Goal: Task Accomplishment & Management: Manage account settings

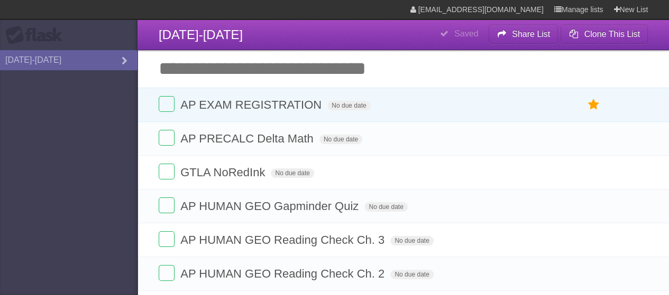
type input "*"
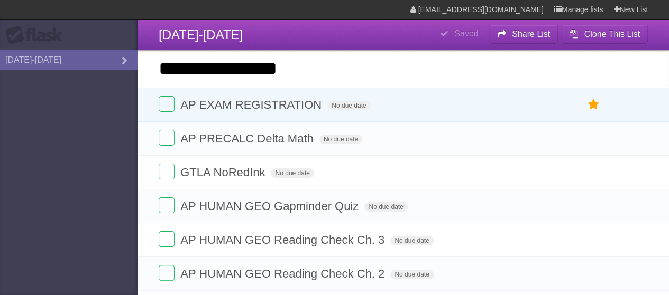
type input "**********"
click input "*********" at bounding box center [0, 0] width 0 height 0
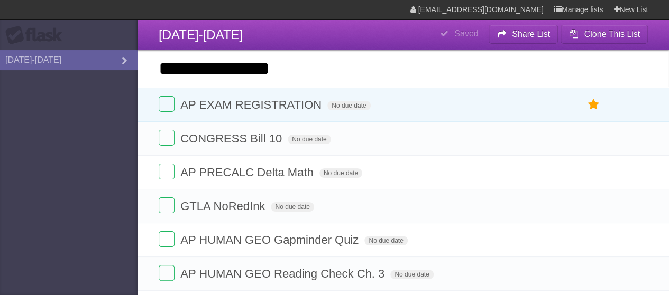
type input "**********"
click input "*********" at bounding box center [0, 0] width 0 height 0
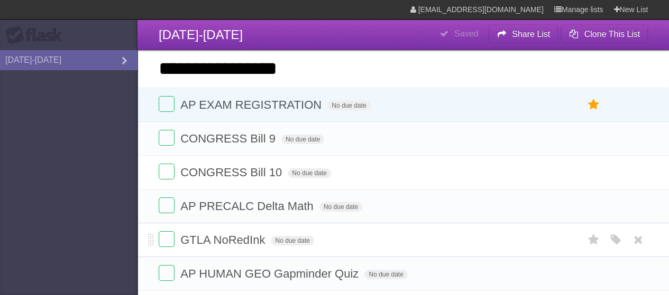
type input "**********"
click input "*********" at bounding box center [0, 0] width 0 height 0
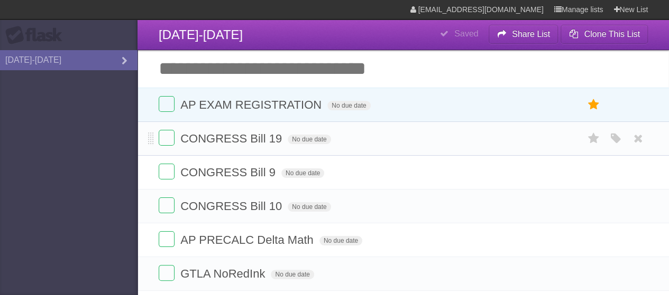
click at [305, 144] on form "CONGRESS Bill 19 No due date White Red Blue Green Purple Orange" at bounding box center [403, 138] width 489 height 17
click at [300, 140] on span "No due date" at bounding box center [309, 140] width 43 height 10
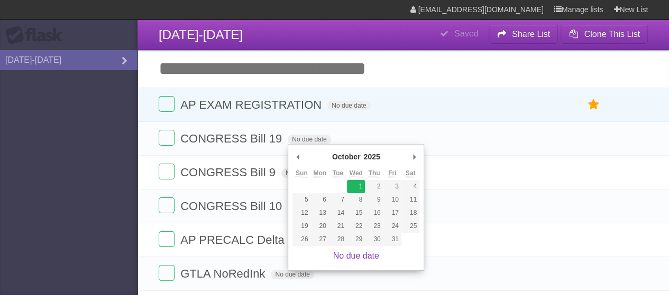
type span "[DATE]"
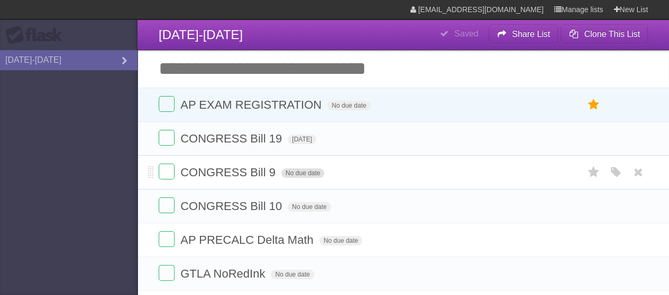
click at [311, 175] on span "No due date" at bounding box center [302, 174] width 43 height 10
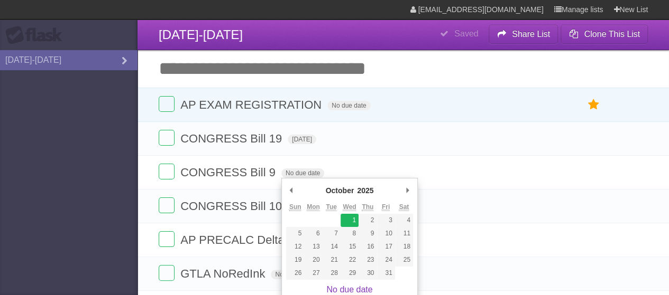
type span "[DATE]"
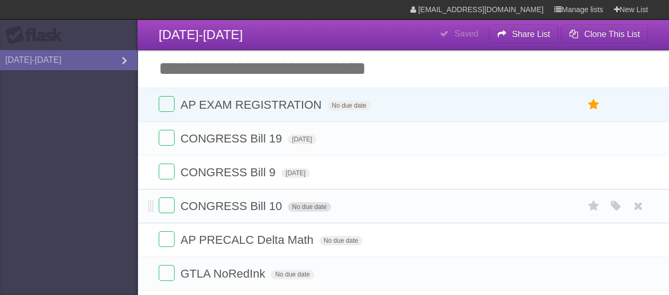
click at [320, 206] on span "No due date" at bounding box center [309, 207] width 43 height 10
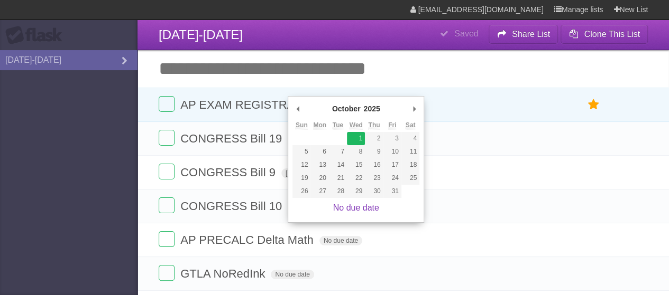
type span "[DATE]"
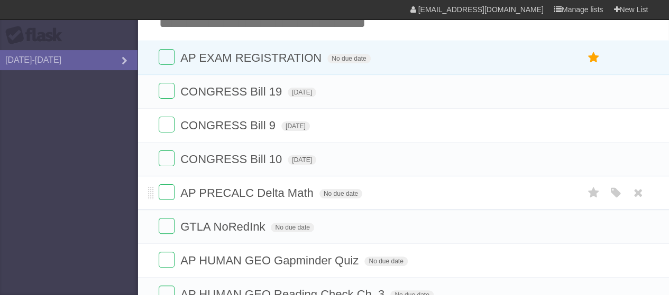
scroll to position [51, 0]
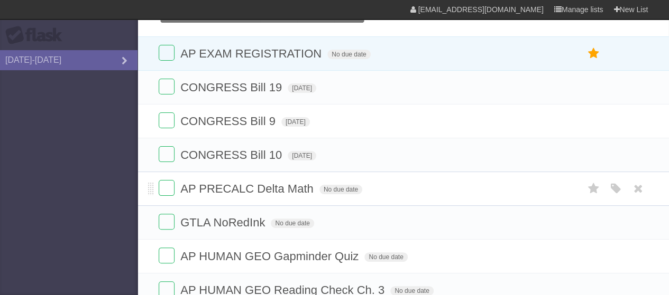
click at [347, 183] on form "AP PRECALC Delta Math No due date White Red Blue Green Purple Orange" at bounding box center [403, 188] width 489 height 17
click at [349, 189] on span "No due date" at bounding box center [340, 190] width 43 height 10
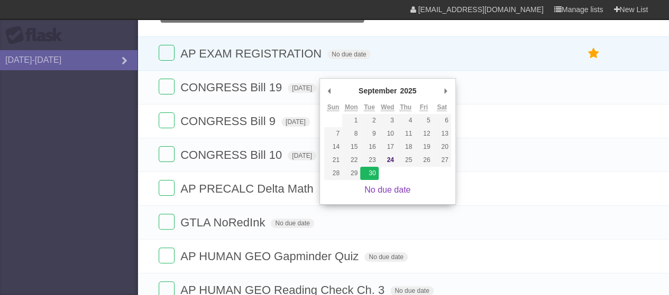
type span "[DATE]"
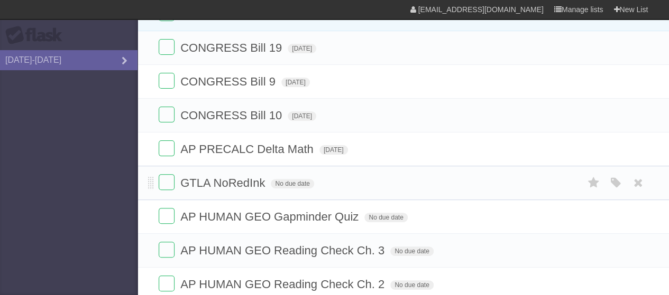
scroll to position [95, 0]
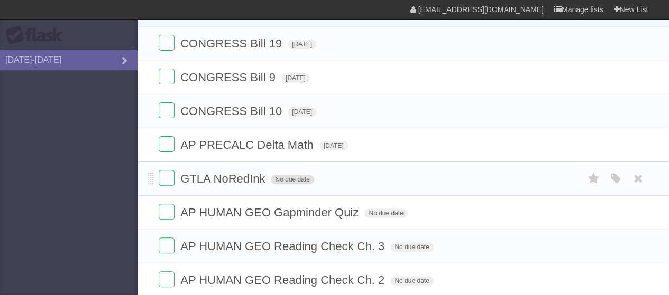
click at [298, 178] on span "No due date" at bounding box center [292, 180] width 43 height 10
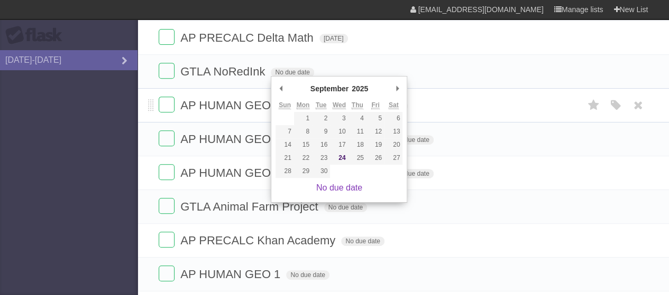
scroll to position [206, 0]
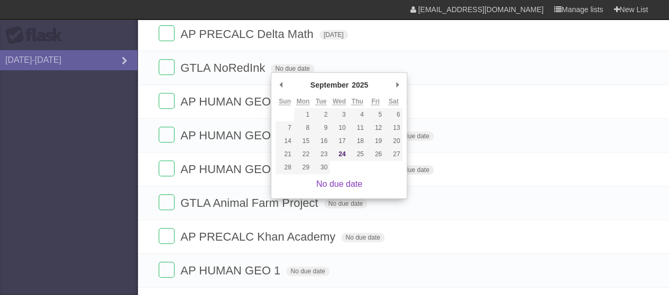
click at [107, 254] on aside "Flask [DATE]-[DATE]" at bounding box center [68, 147] width 137 height 295
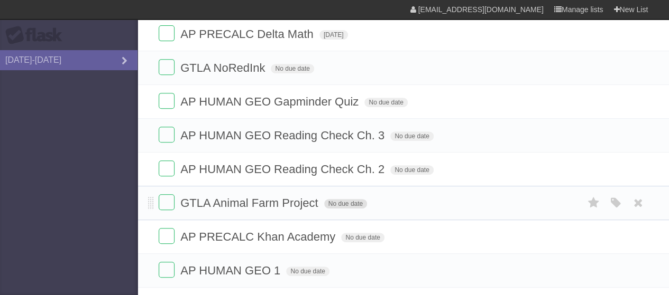
click at [355, 201] on span "No due date" at bounding box center [345, 204] width 43 height 10
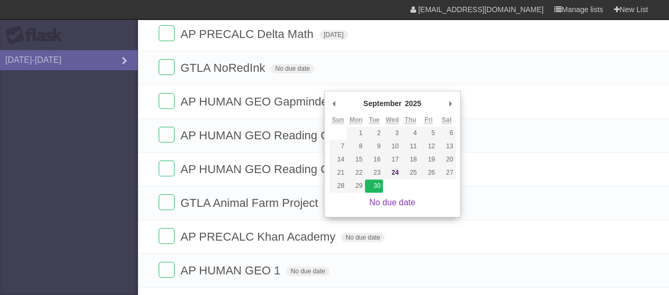
type span "[DATE]"
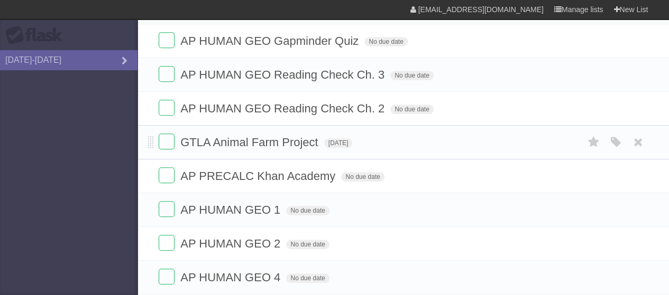
scroll to position [267, 0]
click at [416, 107] on span "No due date" at bounding box center [411, 109] width 43 height 10
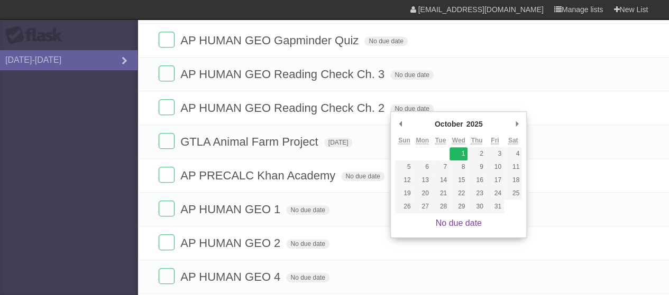
type span "[DATE]"
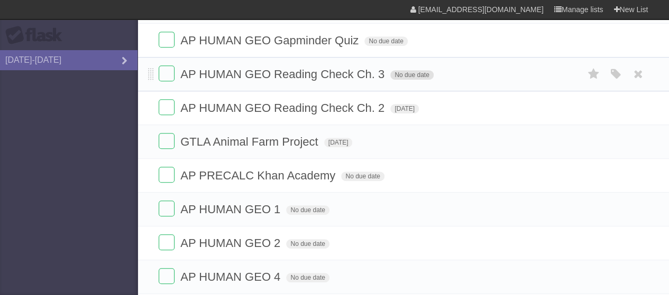
click at [424, 73] on span "No due date" at bounding box center [411, 75] width 43 height 10
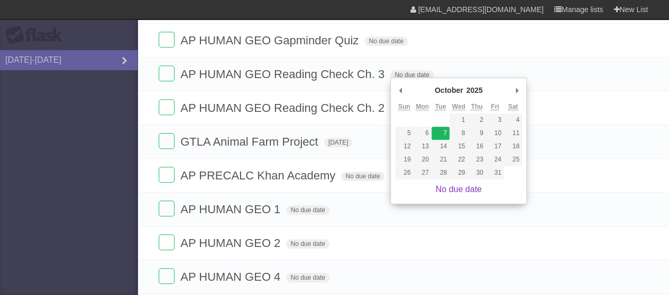
type span "[DATE]"
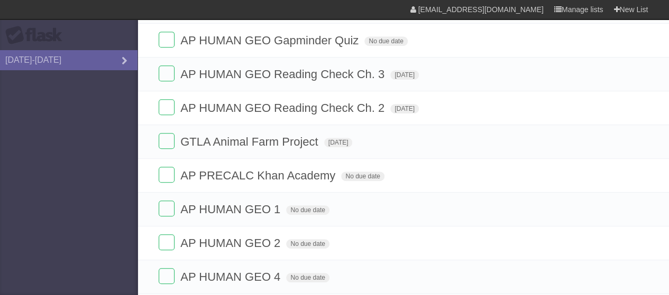
click at [66, 199] on aside "Flask [DATE]-[DATE]" at bounding box center [68, 147] width 137 height 295
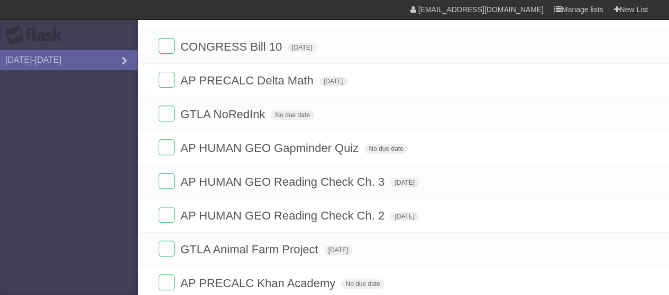
scroll to position [160, 0]
click at [383, 146] on span "No due date" at bounding box center [385, 149] width 43 height 10
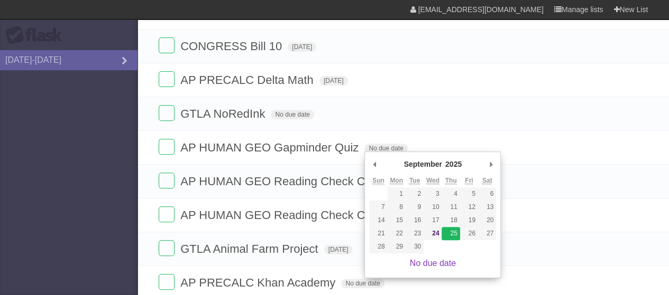
type span "[DATE]"
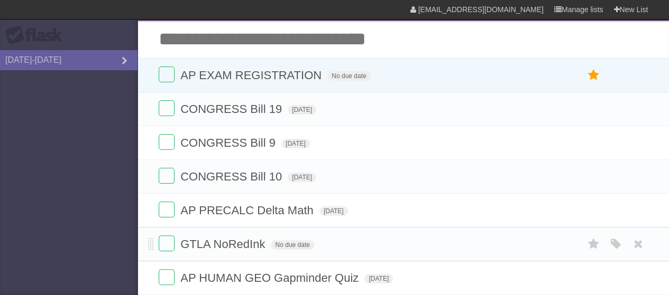
scroll to position [30, 0]
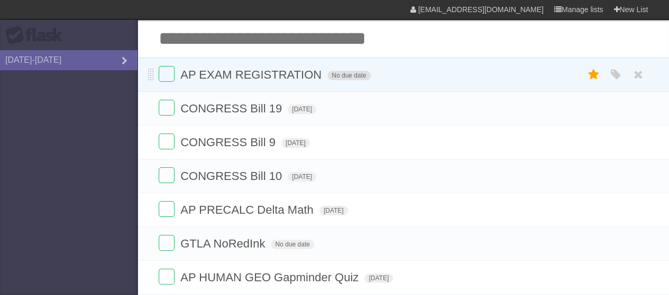
click at [350, 77] on span "No due date" at bounding box center [348, 76] width 43 height 10
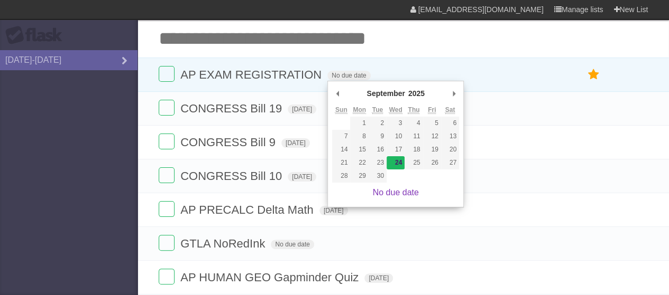
type span "[DATE]"
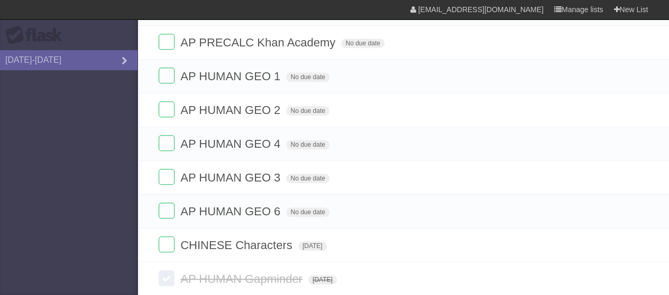
scroll to position [401, 0]
click at [304, 208] on span "No due date" at bounding box center [307, 212] width 43 height 10
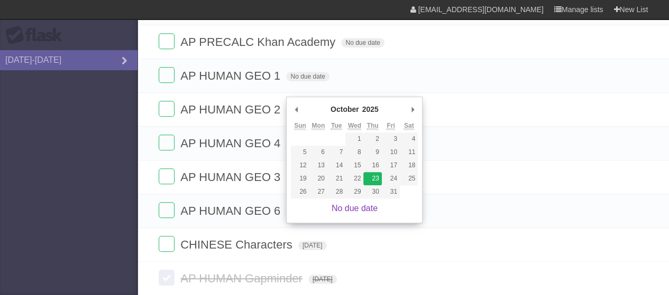
type span "[DATE]"
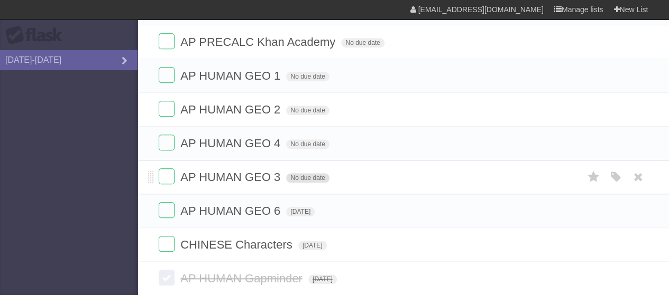
click at [311, 173] on span "No due date" at bounding box center [307, 178] width 43 height 10
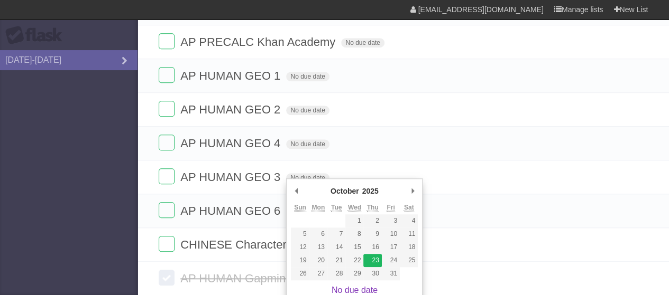
type span "[DATE]"
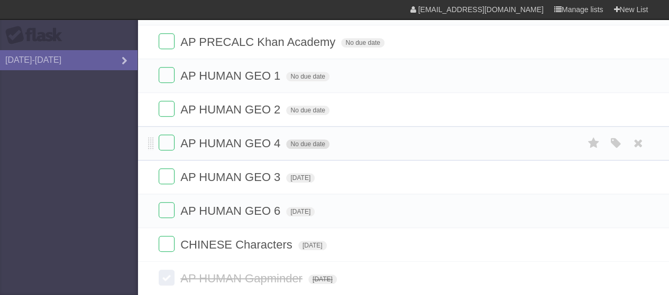
click at [320, 144] on span "No due date" at bounding box center [307, 145] width 43 height 10
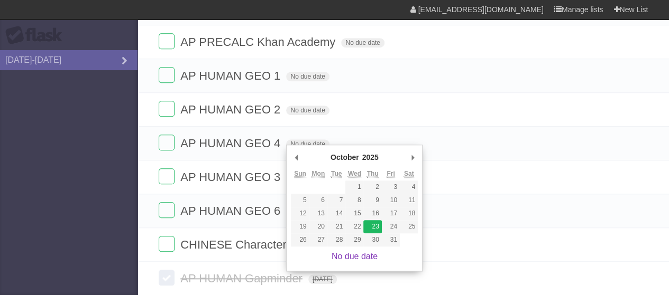
type span "[DATE]"
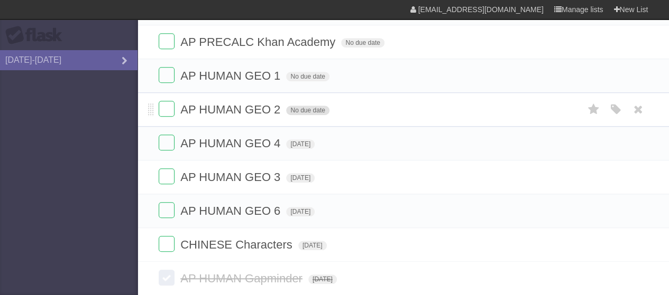
click at [299, 106] on span "No due date" at bounding box center [307, 111] width 43 height 10
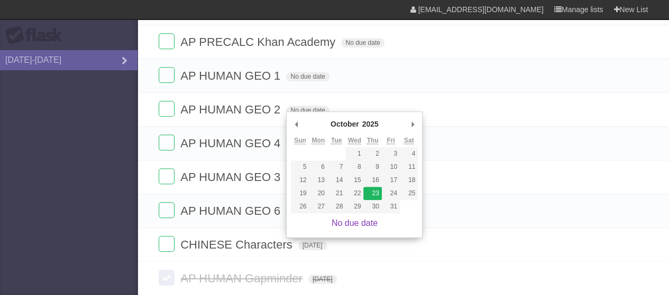
type span "[DATE]"
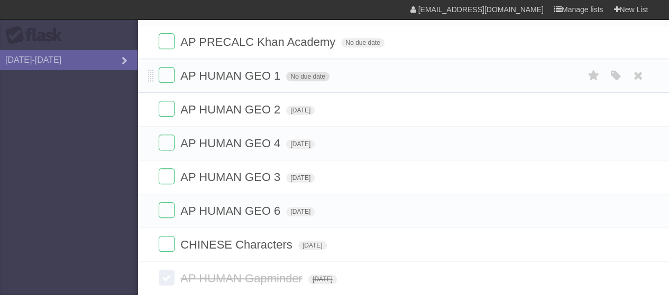
click at [314, 77] on span "No due date" at bounding box center [307, 77] width 43 height 10
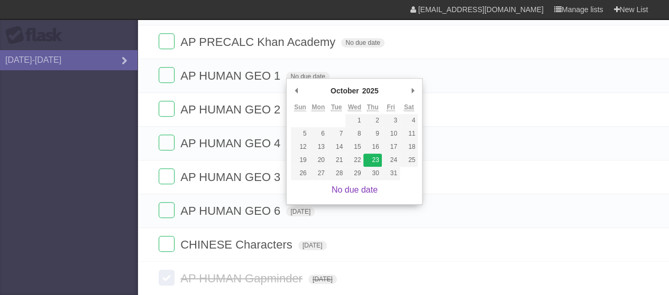
type span "[DATE]"
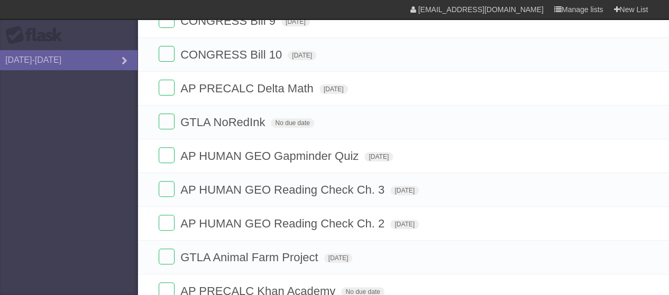
scroll to position [150, 0]
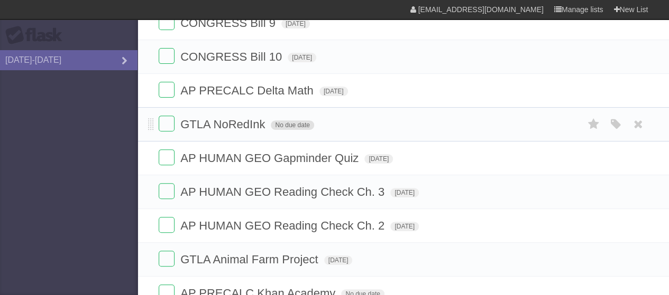
click at [295, 124] on span "No due date" at bounding box center [292, 126] width 43 height 10
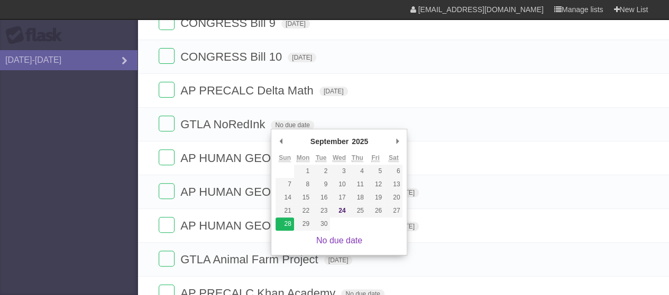
type span "[DATE]"
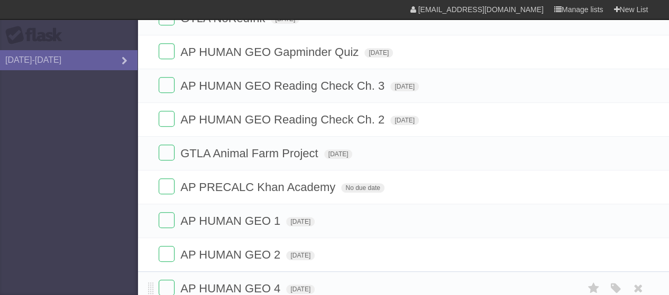
scroll to position [255, 0]
click at [349, 184] on span "No due date" at bounding box center [362, 189] width 43 height 10
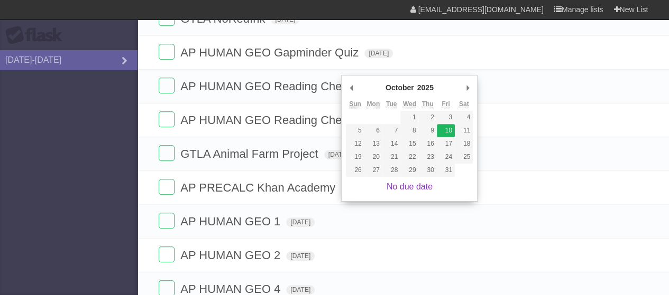
type span "[DATE]"
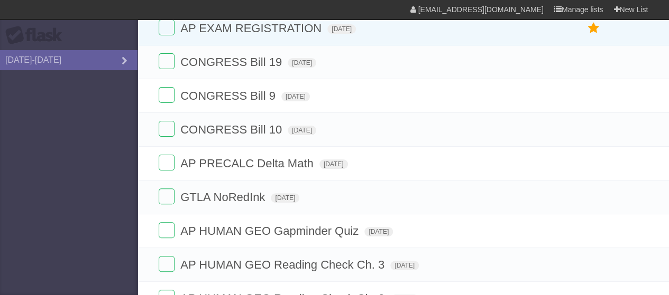
scroll to position [0, 0]
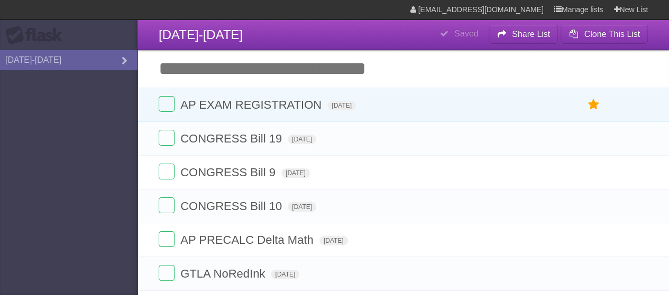
drag, startPoint x: 291, startPoint y: 284, endPoint x: 248, endPoint y: -48, distance: 334.7
